Goal: Information Seeking & Learning: Learn about a topic

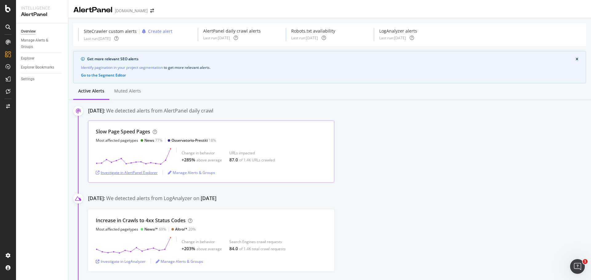
click at [149, 171] on div "Investigate in AlertPanel Explorer" at bounding box center [127, 172] width 62 height 5
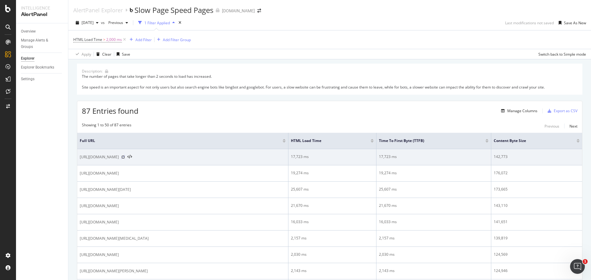
click at [125, 157] on icon at bounding box center [123, 157] width 4 height 4
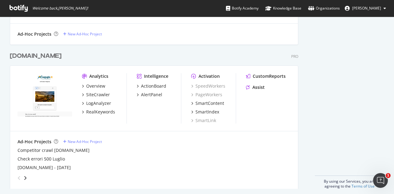
scroll to position [620, 0]
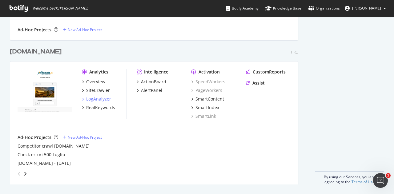
click at [98, 98] on div "LogAnalyzer" at bounding box center [98, 99] width 25 height 6
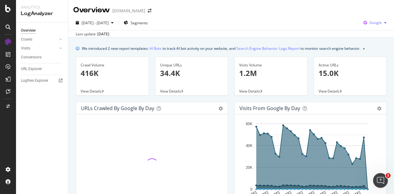
click at [373, 20] on div "Google" at bounding box center [375, 22] width 28 height 9
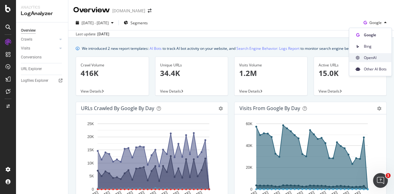
click at [373, 59] on span "OpenAI" at bounding box center [375, 58] width 23 height 6
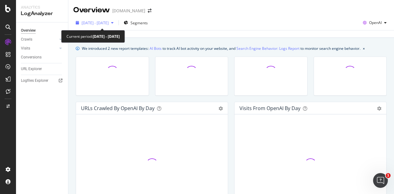
click at [109, 22] on span "2025 Jul. 21st - Aug. 19th" at bounding box center [95, 22] width 27 height 5
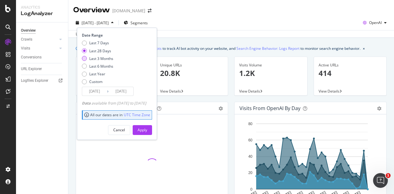
click at [102, 58] on div "Last 3 Months" at bounding box center [101, 58] width 24 height 5
type input "2025/05/20"
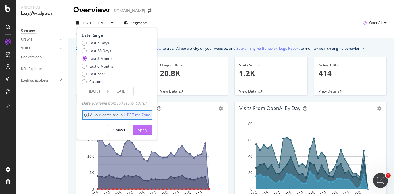
click at [147, 126] on div "Apply" at bounding box center [143, 130] width 10 height 9
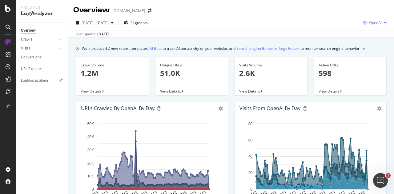
click at [371, 22] on span "OpenAI" at bounding box center [375, 22] width 13 height 5
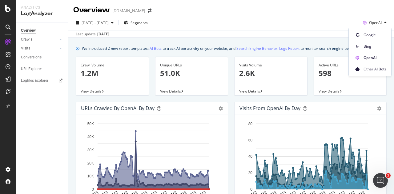
click at [127, 11] on div "Segugio.it" at bounding box center [128, 11] width 33 height 6
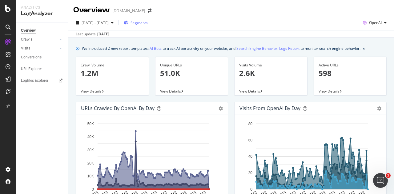
click at [147, 22] on div "Segments" at bounding box center [136, 22] width 24 height 5
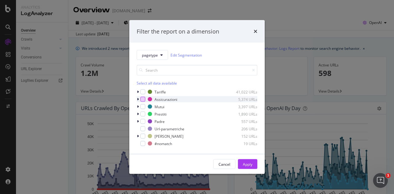
click at [143, 99] on div "modal" at bounding box center [142, 99] width 5 height 5
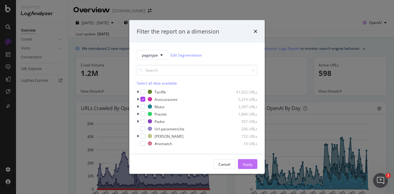
click at [243, 163] on button "Apply" at bounding box center [247, 164] width 19 height 10
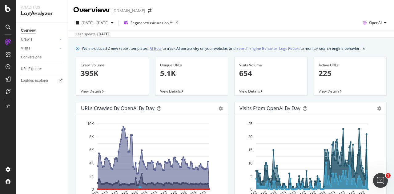
click at [157, 50] on link "AI Bots" at bounding box center [156, 48] width 12 height 6
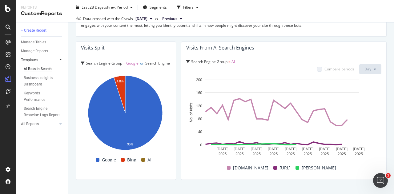
scroll to position [1121, 0]
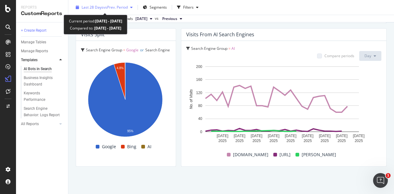
click at [130, 9] on div "button" at bounding box center [131, 8] width 7 height 4
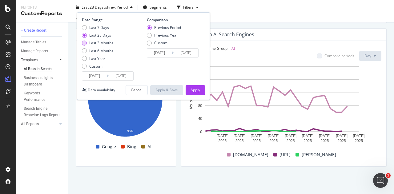
click at [111, 41] on div "Last 3 Months" at bounding box center [101, 42] width 24 height 5
type input "2025/05/20"
type input "2025/02/17"
type input "2025/05/19"
click at [200, 92] on div "Apply" at bounding box center [196, 89] width 10 height 5
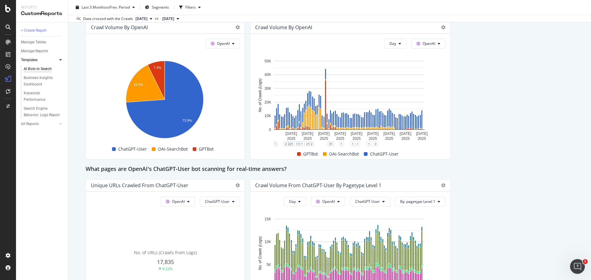
scroll to position [617, 0]
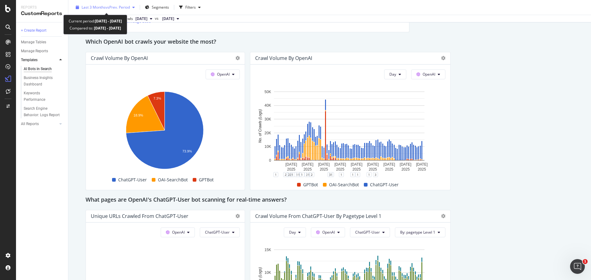
click at [90, 8] on span "Last 3 Months" at bounding box center [94, 7] width 24 height 5
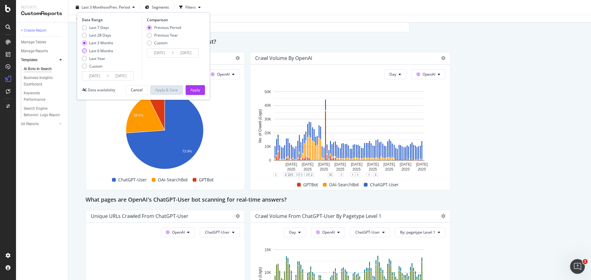
click at [112, 51] on div "Last 6 Months" at bounding box center [101, 50] width 24 height 5
type input "2025/02/20"
type input "2024/08/22"
type input "2025/02/19"
click at [194, 94] on div "Apply" at bounding box center [196, 90] width 10 height 9
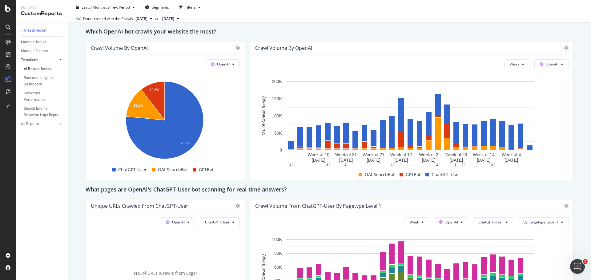
scroll to position [523, 0]
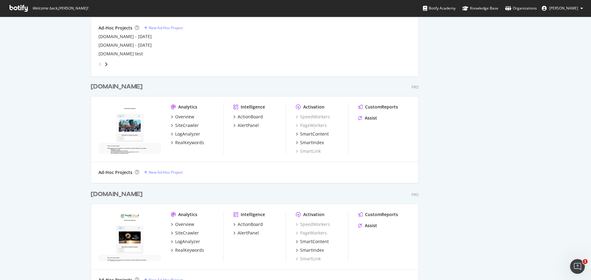
scroll to position [431, 0]
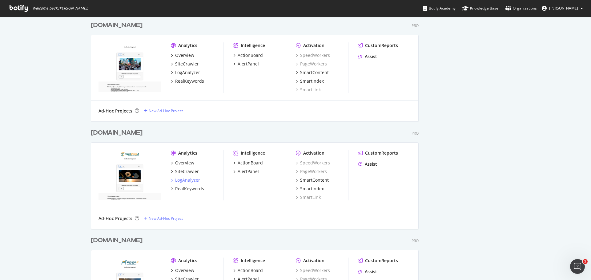
click at [191, 181] on div "LogAnalyzer" at bounding box center [187, 180] width 25 height 6
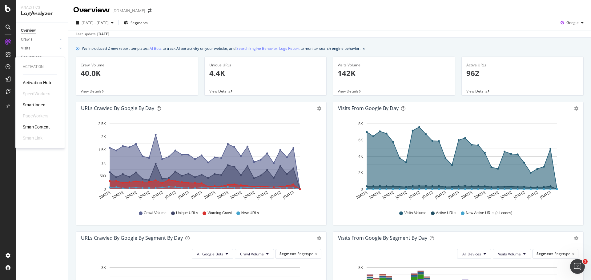
click at [26, 105] on div "SmartIndex" at bounding box center [34, 105] width 22 height 6
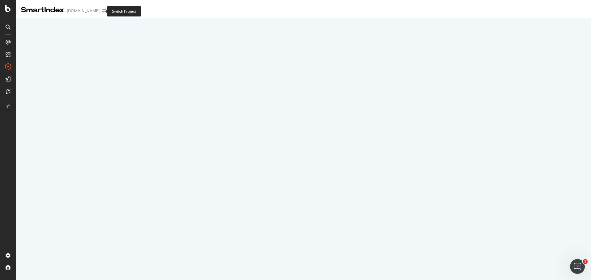
click at [102, 10] on icon "arrow-right-arrow-left" at bounding box center [104, 11] width 4 height 4
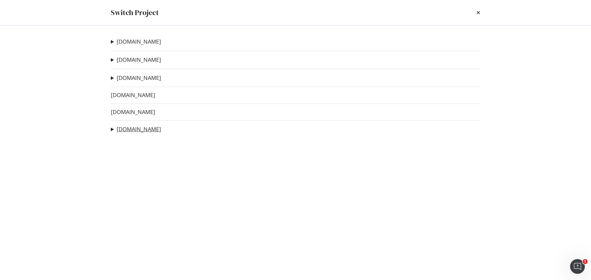
click at [122, 128] on link "Segugio.it" at bounding box center [139, 129] width 44 height 6
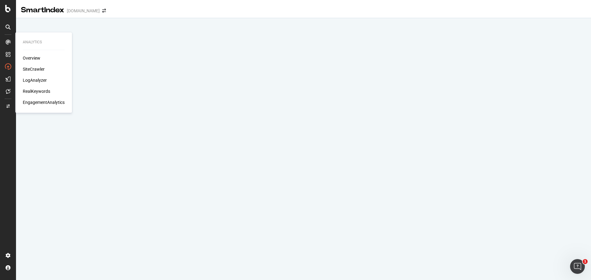
click at [37, 82] on div "LogAnalyzer" at bounding box center [35, 80] width 24 height 6
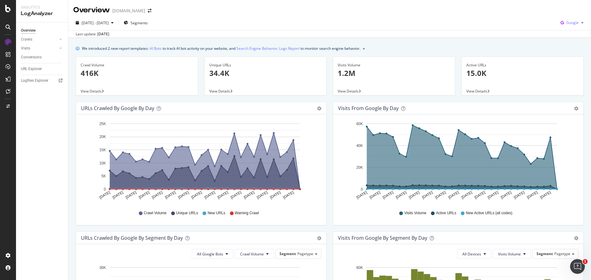
click at [579, 24] on div "button" at bounding box center [582, 23] width 7 height 4
click at [561, 47] on span "Bing" at bounding box center [572, 47] width 23 height 6
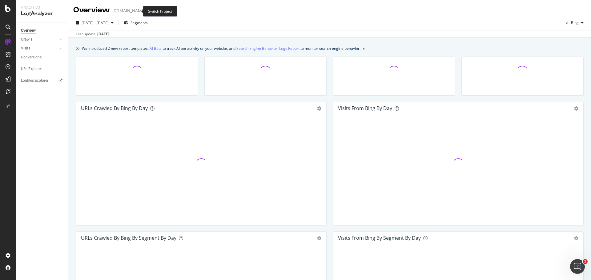
click at [148, 10] on icon "arrow-right-arrow-left" at bounding box center [150, 11] width 4 height 4
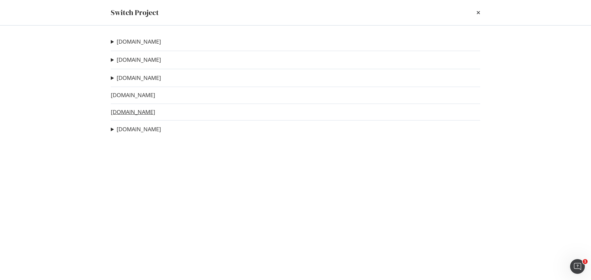
click at [134, 113] on link "[DOMAIN_NAME]" at bounding box center [133, 112] width 44 height 6
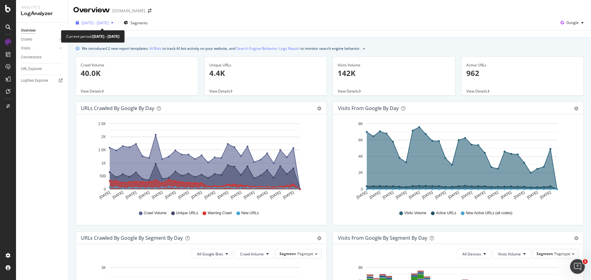
click at [92, 22] on span "2025 Jul. 21st - Aug. 19th" at bounding box center [95, 22] width 27 height 5
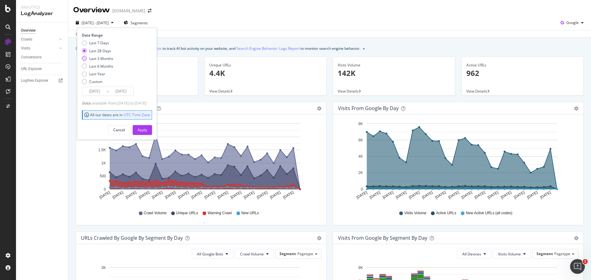
click at [105, 59] on div "Last 3 Months" at bounding box center [101, 58] width 24 height 5
type input "2025/05/20"
click at [144, 128] on button "Apply" at bounding box center [142, 130] width 19 height 10
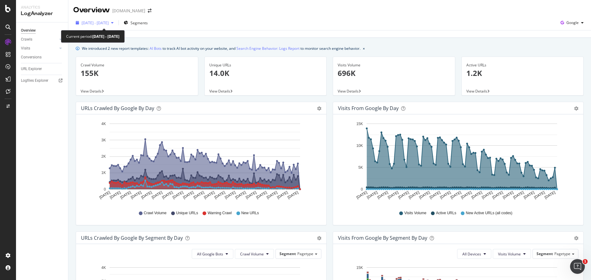
click at [109, 20] on span "2025 May. 20th - Aug. 19th" at bounding box center [95, 22] width 27 height 5
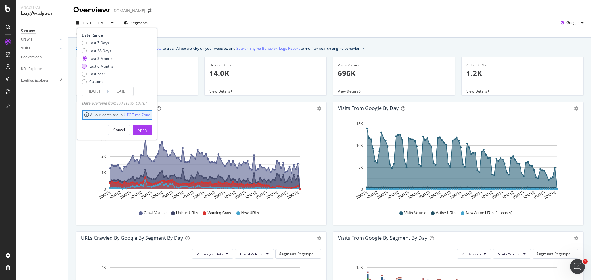
click at [110, 65] on div "Last 6 Months" at bounding box center [101, 66] width 24 height 5
type input "2025/02/20"
click at [146, 131] on button "Apply" at bounding box center [142, 130] width 19 height 10
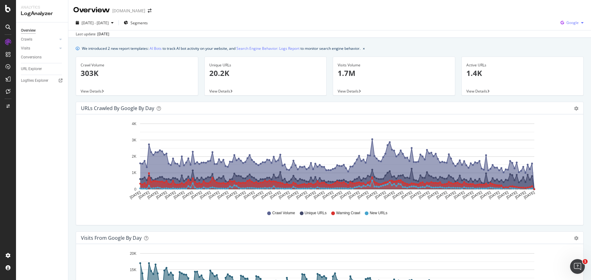
drag, startPoint x: 580, startPoint y: 21, endPoint x: 576, endPoint y: 25, distance: 6.1
click at [580, 21] on div "Google" at bounding box center [572, 22] width 28 height 9
click at [558, 47] on span at bounding box center [554, 46] width 7 height 7
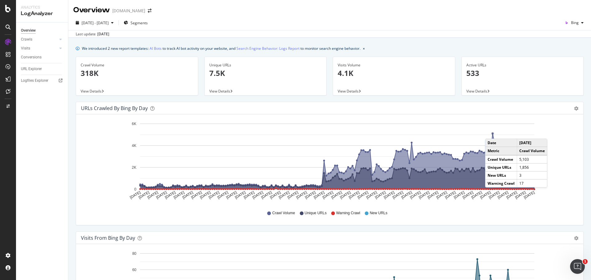
click at [491, 133] on circle "A chart." at bounding box center [492, 133] width 3 height 3
